Goal: Information Seeking & Learning: Learn about a topic

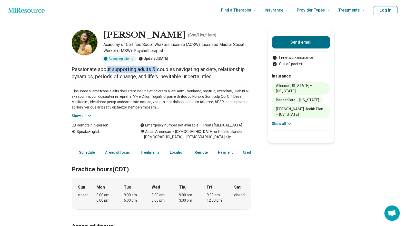
drag, startPoint x: 109, startPoint y: 72, endPoint x: 162, endPoint y: 66, distance: 52.7
click at [162, 66] on p "Passionate about supporting adults & couples navigating anxiety, relationship d…" at bounding box center [161, 73] width 179 height 14
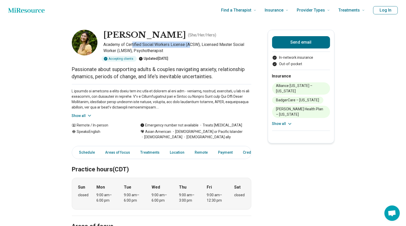
drag, startPoint x: 135, startPoint y: 45, endPoint x: 194, endPoint y: 44, distance: 58.7
click at [194, 44] on p "Academy of Certified Social Workers License (ACSW), Licensed Master Social Work…" at bounding box center [178, 48] width 148 height 12
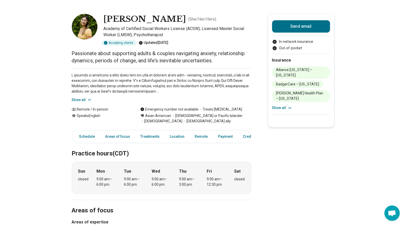
scroll to position [18, 0]
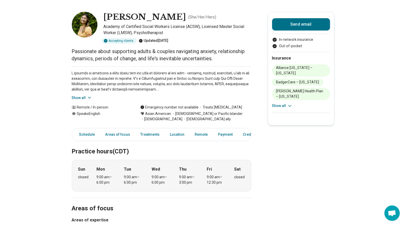
click at [84, 97] on button "Show all" at bounding box center [82, 97] width 20 height 5
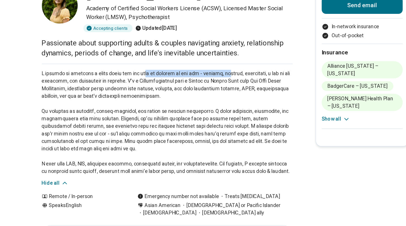
drag, startPoint x: 158, startPoint y: 75, endPoint x: 205, endPoint y: 74, distance: 46.9
click at [205, 74] on p at bounding box center [161, 107] width 179 height 75
click at [123, 93] on p at bounding box center [161, 107] width 179 height 75
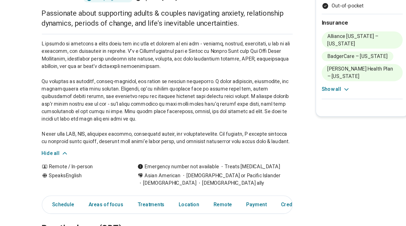
scroll to position [18, 0]
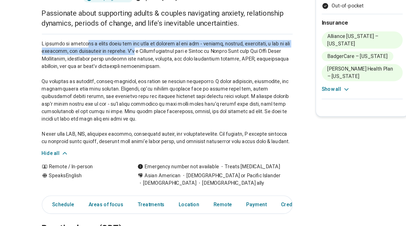
drag, startPoint x: 100, startPoint y: 75, endPoint x: 135, endPoint y: 80, distance: 34.9
click at [135, 80] on p at bounding box center [161, 108] width 179 height 75
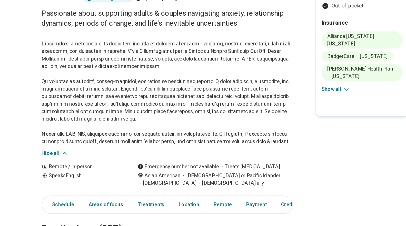
click at [155, 84] on p at bounding box center [161, 108] width 179 height 75
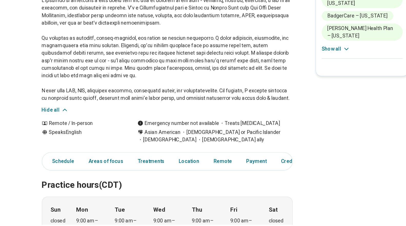
scroll to position [25, 0]
drag, startPoint x: 121, startPoint y: 76, endPoint x: 178, endPoint y: 77, distance: 56.9
click at [178, 77] on p at bounding box center [161, 100] width 179 height 75
click at [159, 96] on p at bounding box center [161, 100] width 179 height 75
drag, startPoint x: 87, startPoint y: 95, endPoint x: 136, endPoint y: 97, distance: 49.0
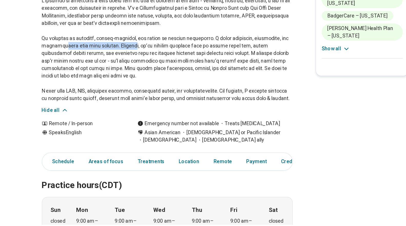
click at [136, 97] on p at bounding box center [161, 100] width 179 height 75
click at [130, 113] on p at bounding box center [161, 100] width 179 height 75
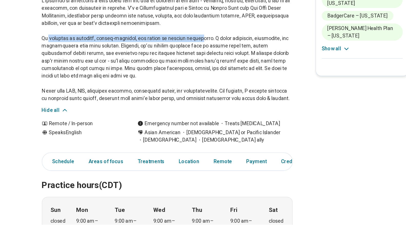
drag, startPoint x: 78, startPoint y: 92, endPoint x: 187, endPoint y: 90, distance: 108.7
click at [187, 90] on p at bounding box center [161, 100] width 179 height 75
click at [179, 109] on p at bounding box center [161, 100] width 179 height 75
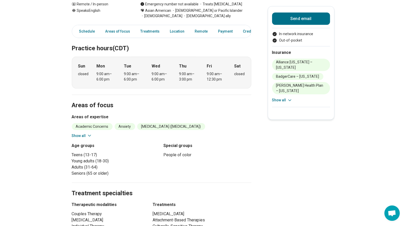
scroll to position [232, 0]
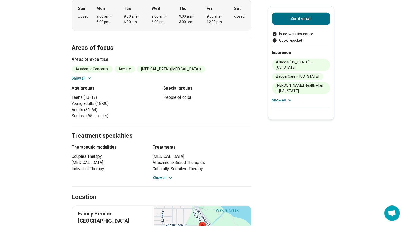
click at [83, 73] on div "Academic Concerns Anxiety [MEDICAL_DATA] ([MEDICAL_DATA]) Body Image Burnout Ca…" at bounding box center [161, 73] width 179 height 15
click at [84, 77] on button "Show all" at bounding box center [82, 78] width 20 height 5
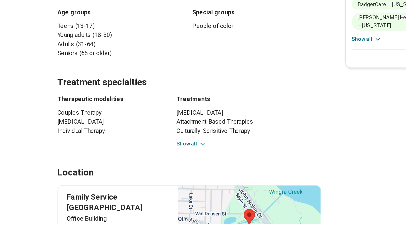
scroll to position [293, 0]
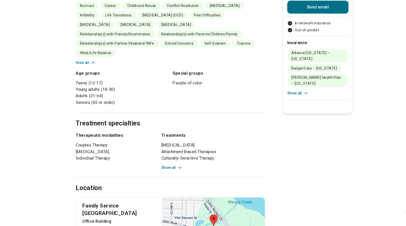
click at [168, 168] on button "Show all" at bounding box center [163, 170] width 20 height 5
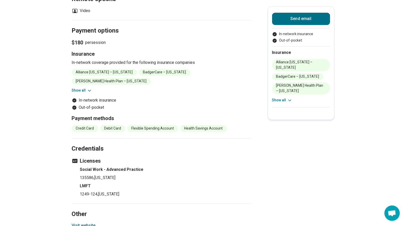
scroll to position [617, 1]
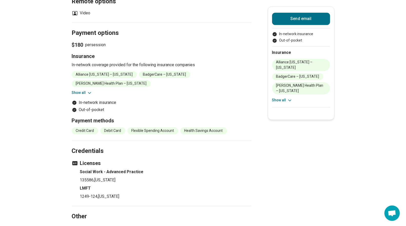
click at [90, 225] on button "Visit website" at bounding box center [84, 228] width 24 height 6
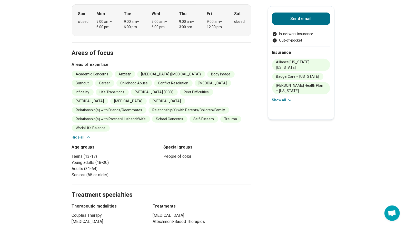
scroll to position [0, 1]
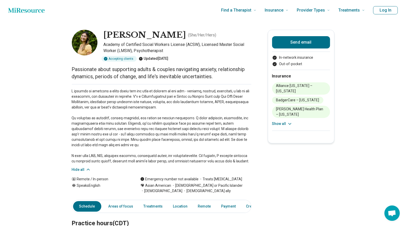
click at [287, 121] on icon at bounding box center [289, 123] width 5 height 5
